Goal: Task Accomplishment & Management: Manage account settings

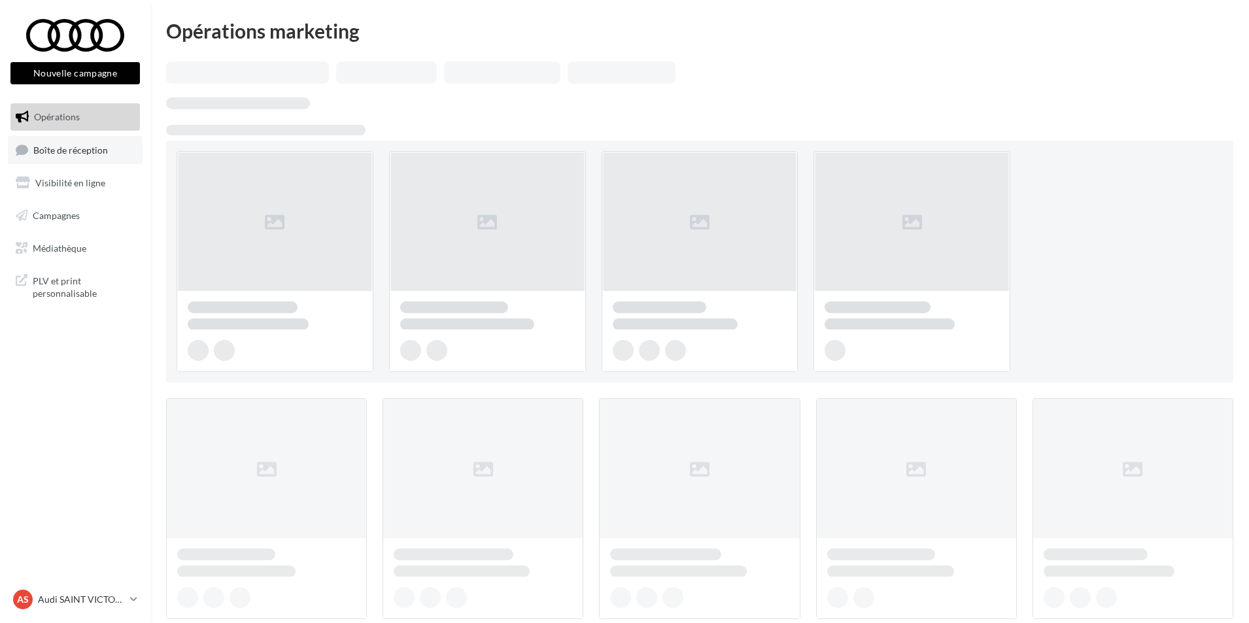
click at [83, 158] on link "Boîte de réception" at bounding box center [75, 150] width 135 height 28
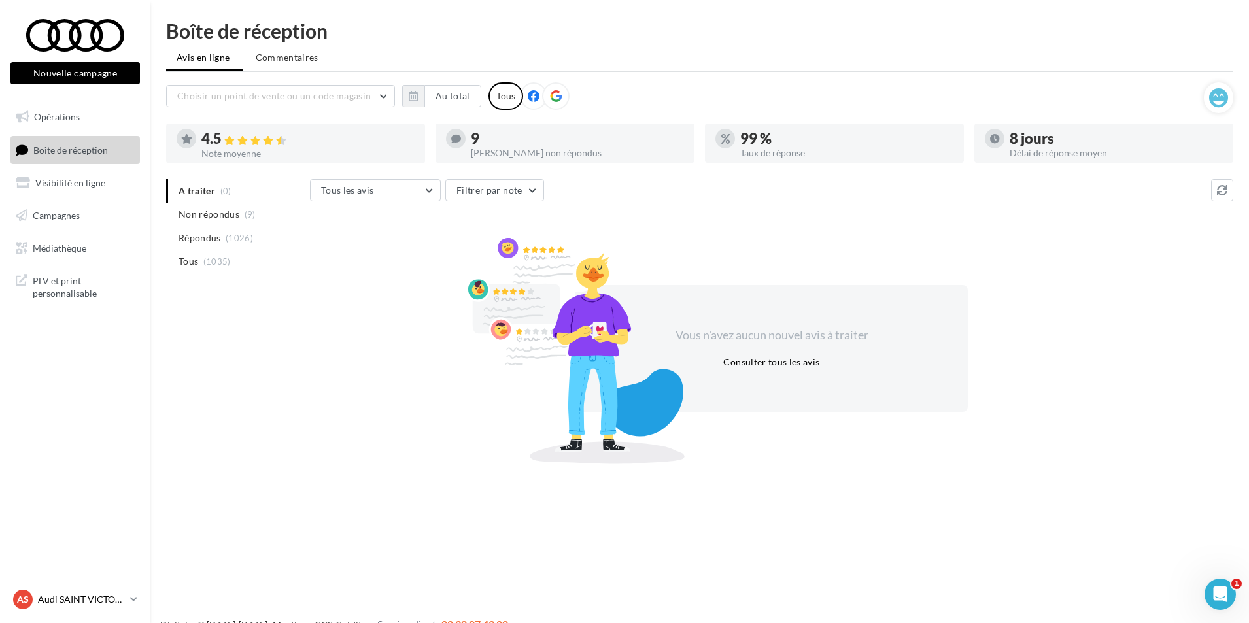
click at [72, 605] on p "Audi SAINT VICTORET" at bounding box center [81, 599] width 87 height 13
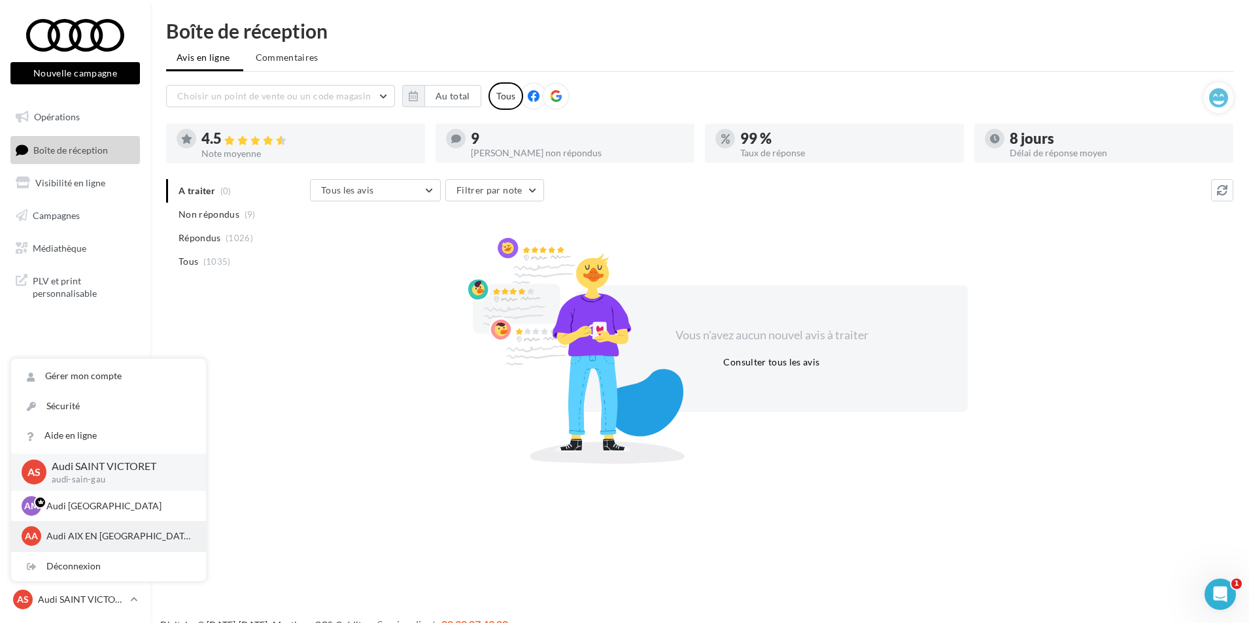
click at [73, 531] on p "Audi AIX EN [GEOGRAPHIC_DATA]" at bounding box center [118, 536] width 144 height 13
